Goal: Task Accomplishment & Management: Use online tool/utility

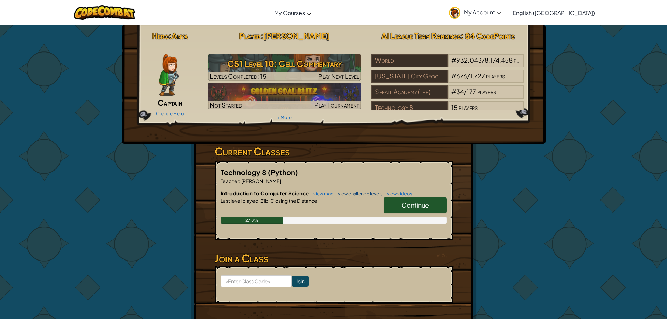
click at [353, 195] on link "view challenge levels" at bounding box center [358, 194] width 48 height 6
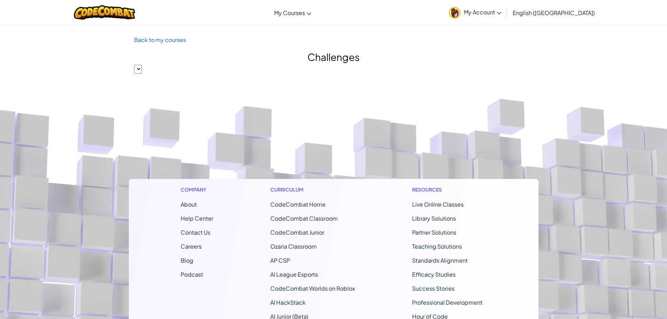
select select "560f1a9f22961295f9427742"
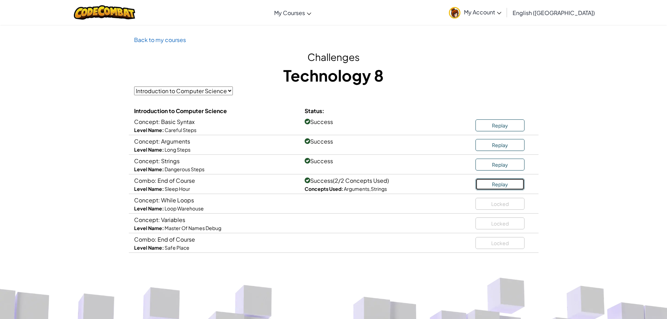
click at [511, 185] on link "Replay" at bounding box center [499, 184] width 49 height 12
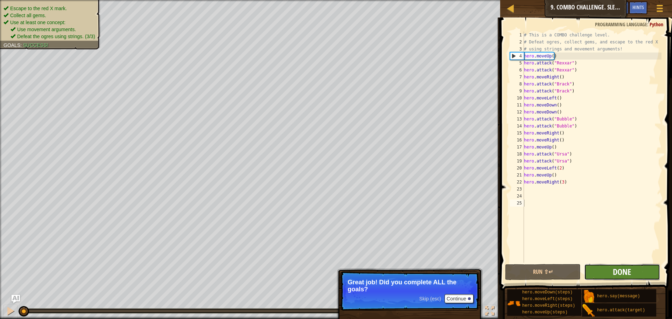
click at [619, 271] on span "Done" at bounding box center [622, 271] width 18 height 11
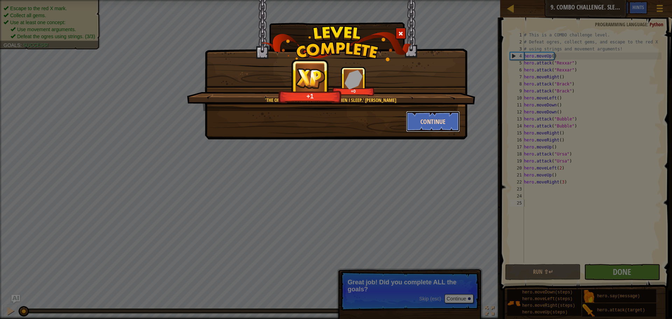
click at [446, 121] on button "Continue" at bounding box center [433, 121] width 54 height 21
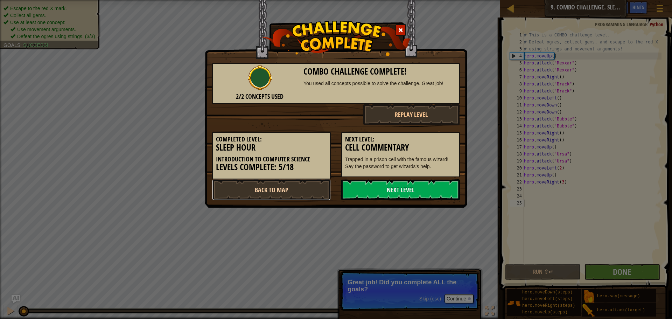
click at [321, 189] on link "Back to Map" at bounding box center [271, 189] width 119 height 21
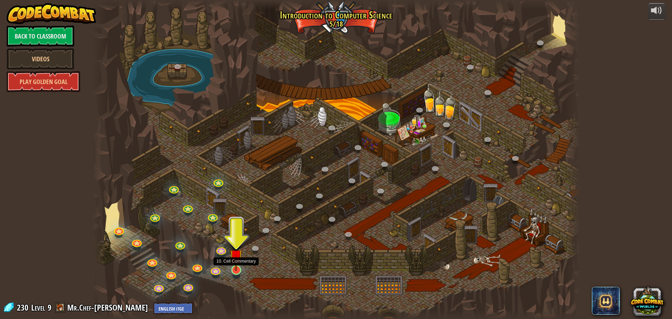
click at [235, 266] on img at bounding box center [236, 256] width 13 height 30
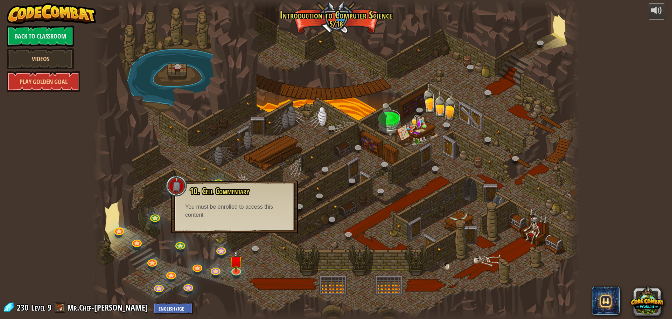
click at [250, 226] on div "10. Cell Commentary Trapped in a prison cell with the famous wizard! Say the pa…" at bounding box center [234, 207] width 127 height 53
click at [263, 262] on div at bounding box center [336, 159] width 488 height 319
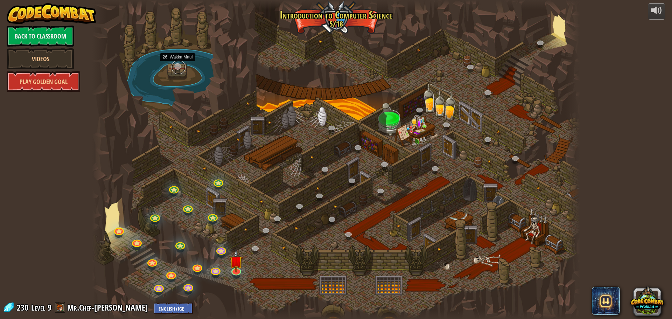
click at [179, 63] on link at bounding box center [179, 67] width 14 height 14
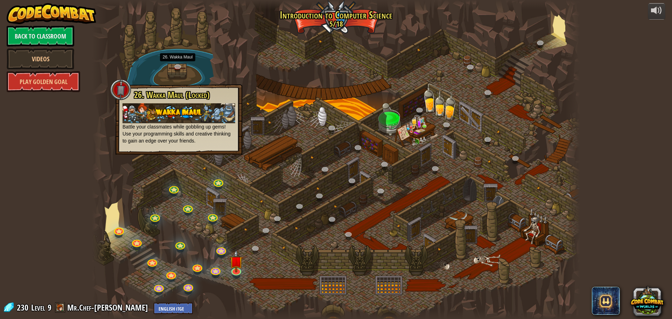
click at [271, 97] on div at bounding box center [336, 159] width 488 height 319
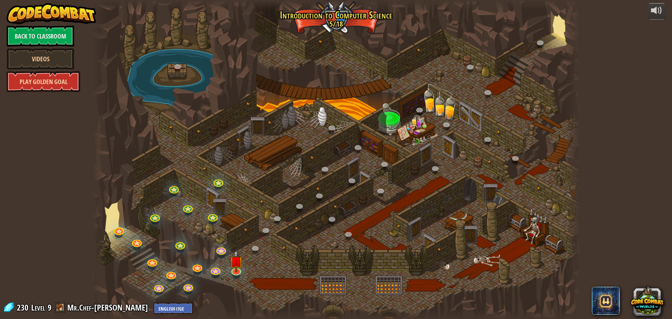
click at [63, 75] on link "Play Golden Goal" at bounding box center [44, 81] width 74 height 21
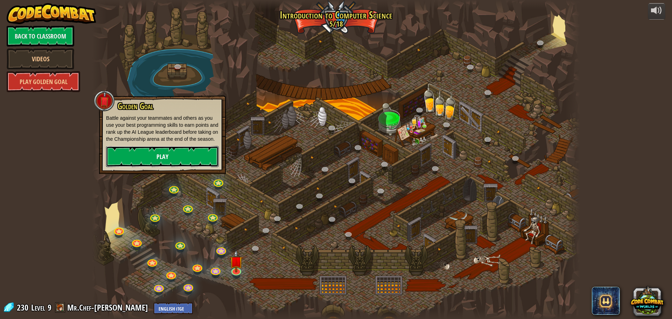
click at [145, 152] on link "Play" at bounding box center [162, 156] width 113 height 21
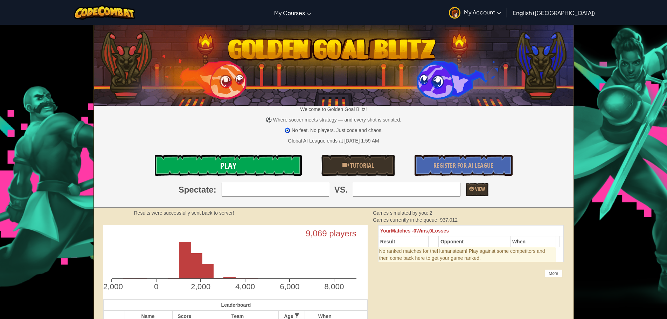
click at [256, 165] on link "Play" at bounding box center [228, 165] width 147 height 21
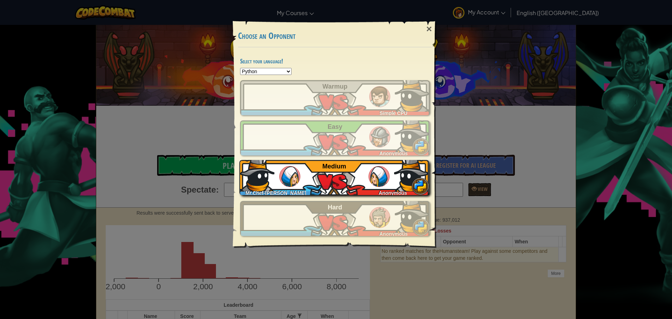
click at [307, 177] on div "Mr.Chef-[PERSON_NAME] Anonymous Medium" at bounding box center [334, 177] width 190 height 35
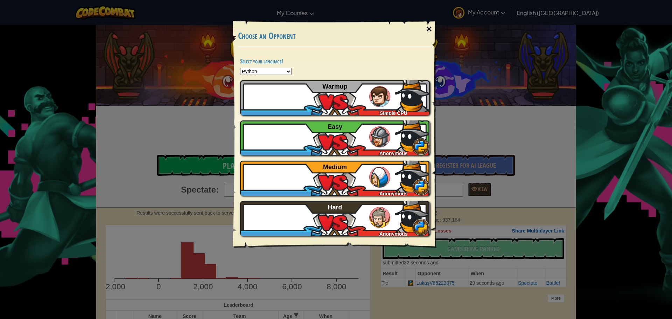
click at [431, 25] on div "×" at bounding box center [429, 29] width 16 height 20
